Goal: Task Accomplishment & Management: Manage account settings

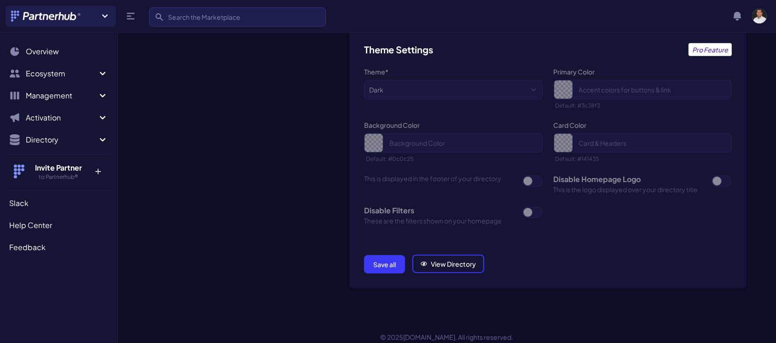
scroll to position [661, 0]
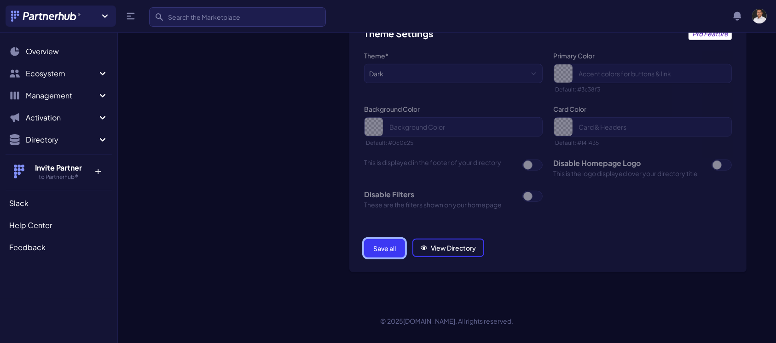
click at [391, 252] on button "Save all" at bounding box center [384, 248] width 41 height 18
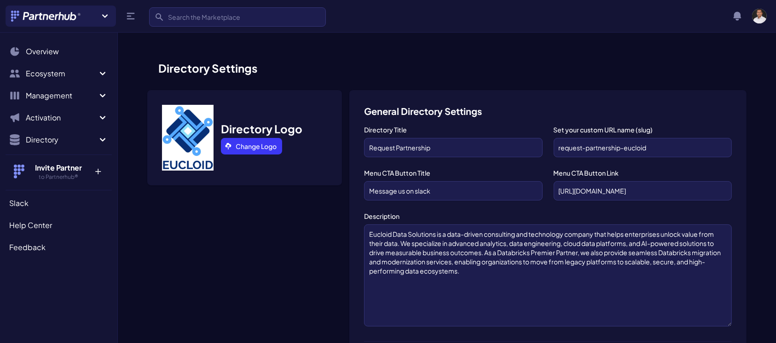
scroll to position [661, 0]
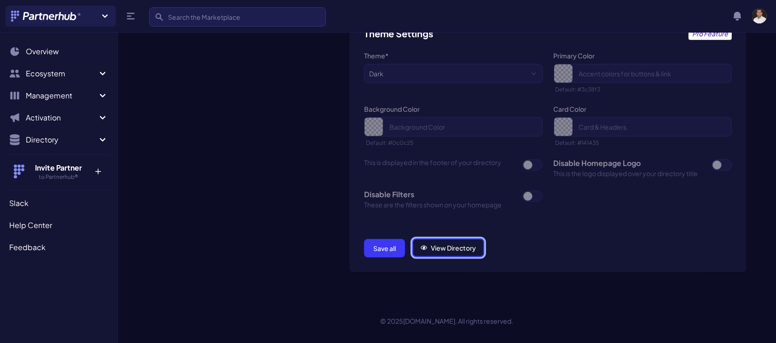
click at [435, 245] on link "View Directory" at bounding box center [448, 248] width 72 height 18
